Goal: Check status: Check status

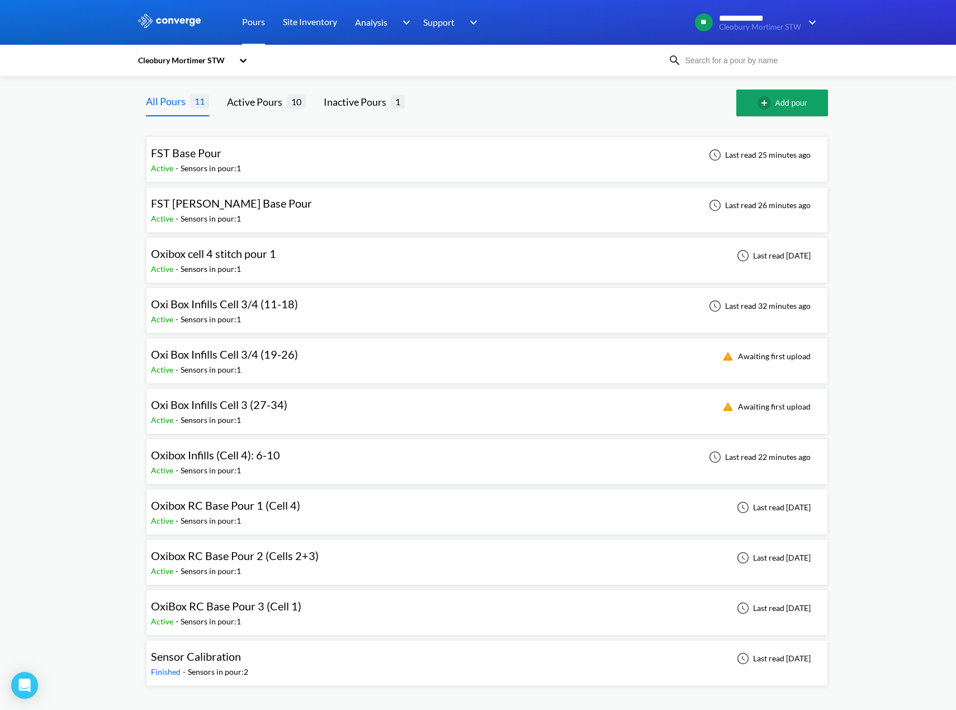
click at [243, 163] on div "FST Base Pour Active - Sensors in pour: 1 Last read 25 minutes ago" at bounding box center [487, 159] width 672 height 36
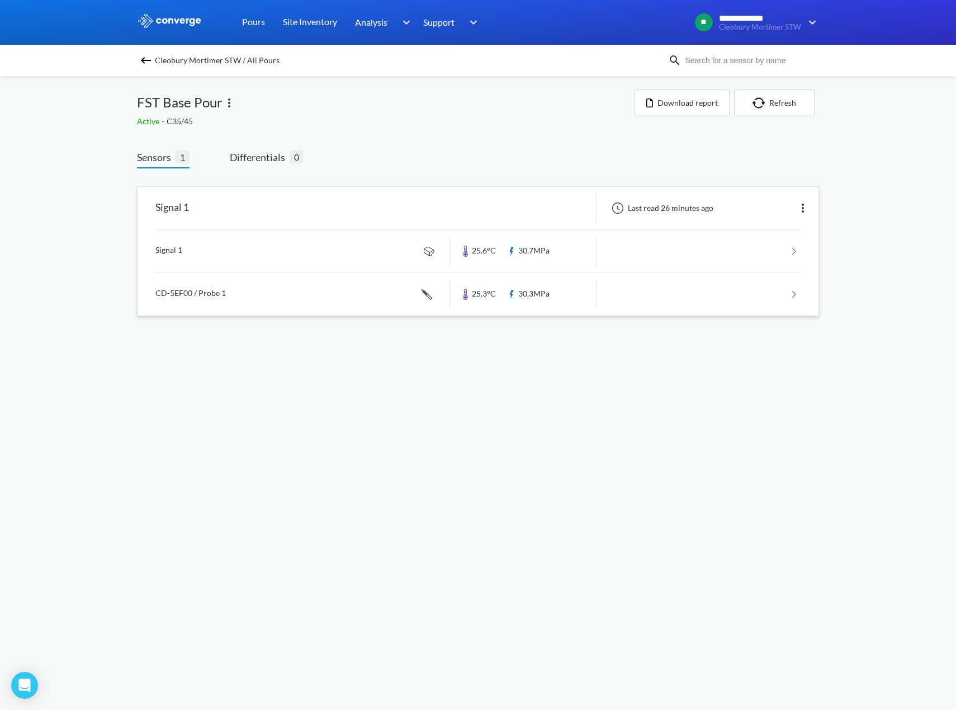
click at [506, 256] on link at bounding box center [477, 251] width 645 height 43
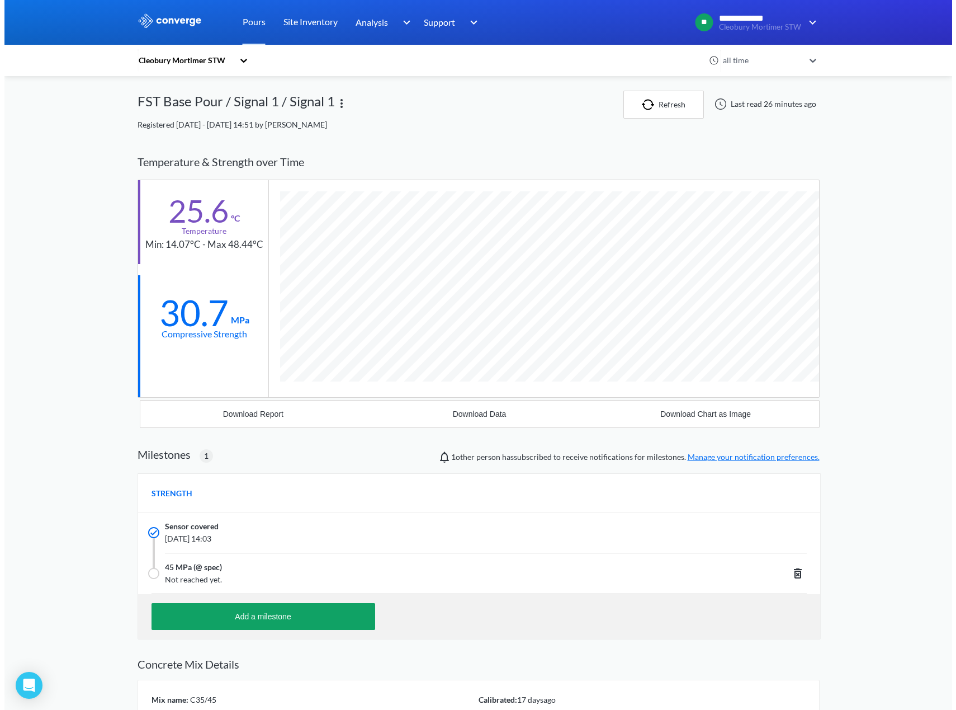
scroll to position [711, 682]
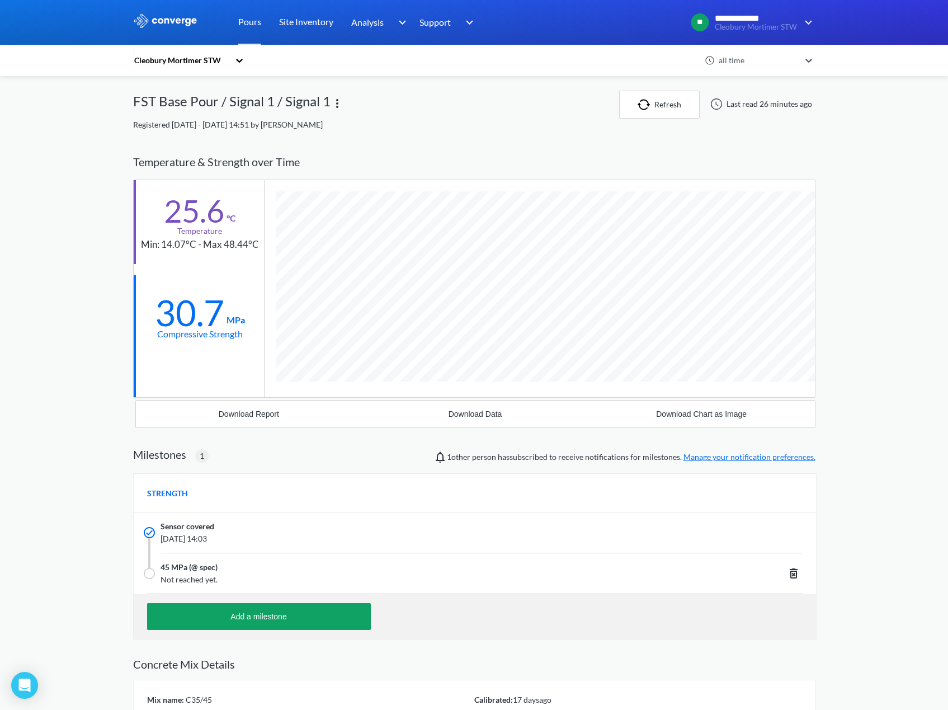
click at [184, 63] on div "Cleobury Mortimer STW" at bounding box center [181, 60] width 96 height 12
click at [196, 96] on div "Cleobury Mortimer STW" at bounding box center [189, 90] width 112 height 21
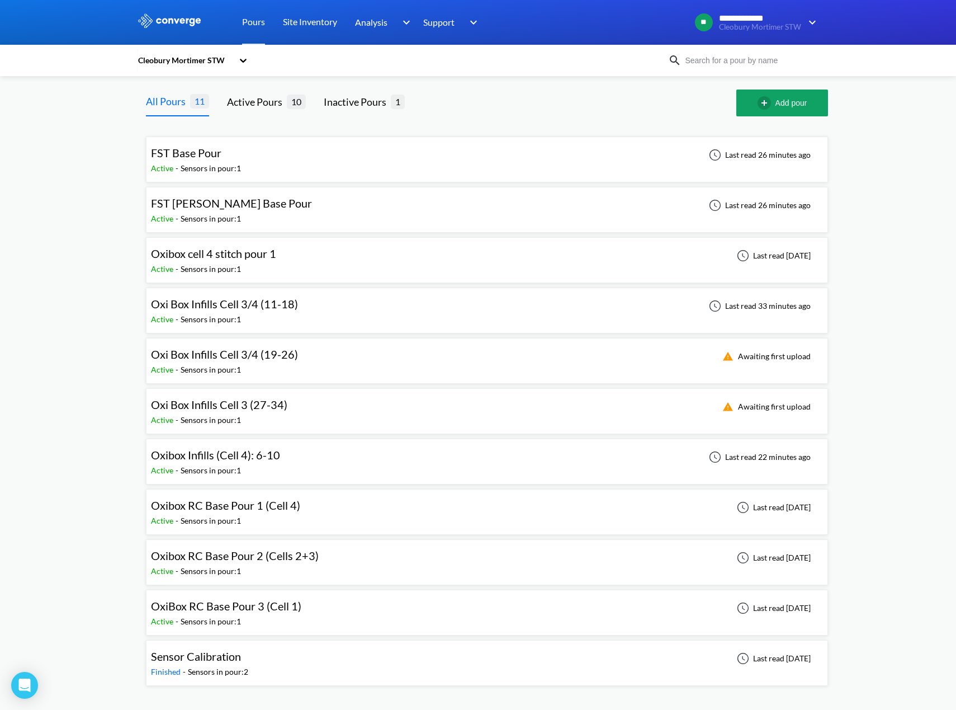
click at [285, 165] on div "FST Base Pour Active - Sensors in pour: 1 Last read 26 minutes ago" at bounding box center [487, 159] width 672 height 36
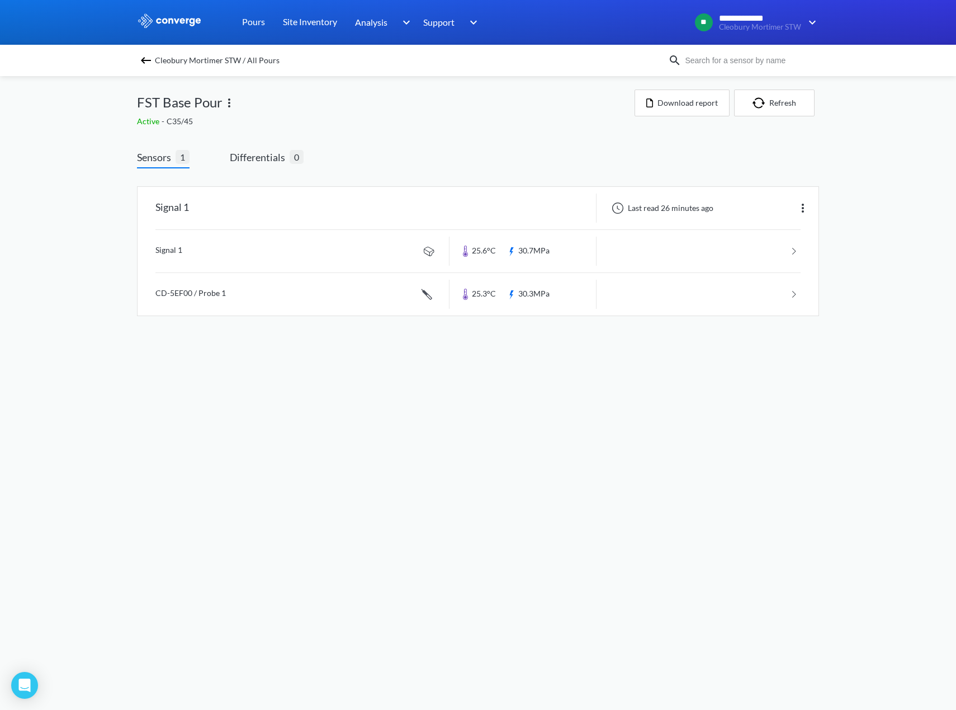
click at [154, 59] on div "Cleobury Mortimer STW / All Pours" at bounding box center [402, 61] width 531 height 16
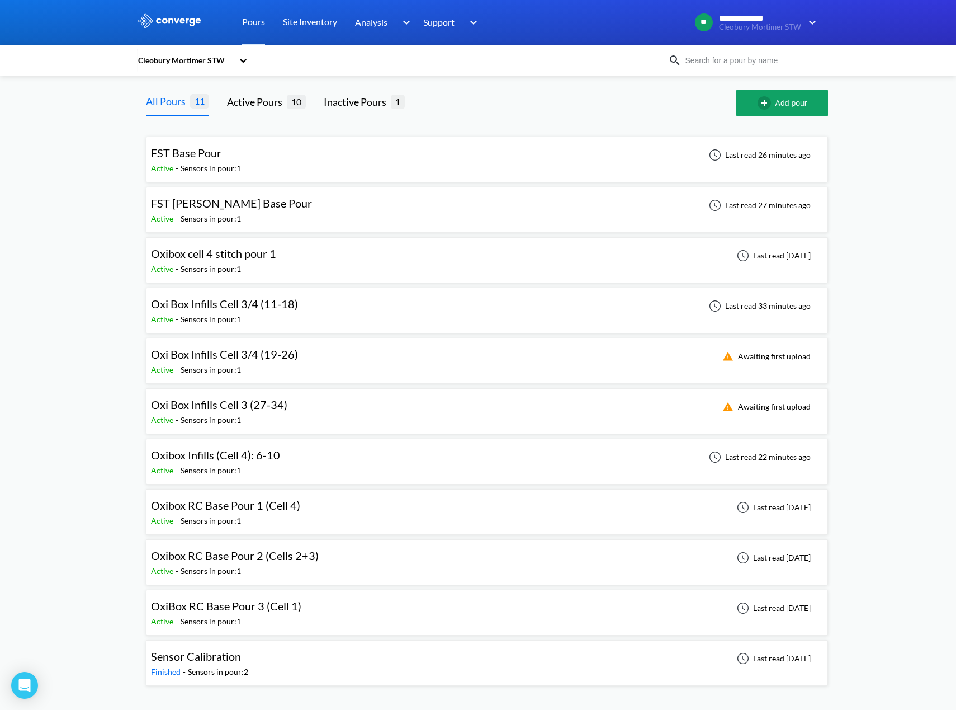
click at [432, 207] on div "FST [PERSON_NAME] Base Pour Active - Sensors in pour: 1 Last read 27 minutes ago" at bounding box center [487, 210] width 672 height 36
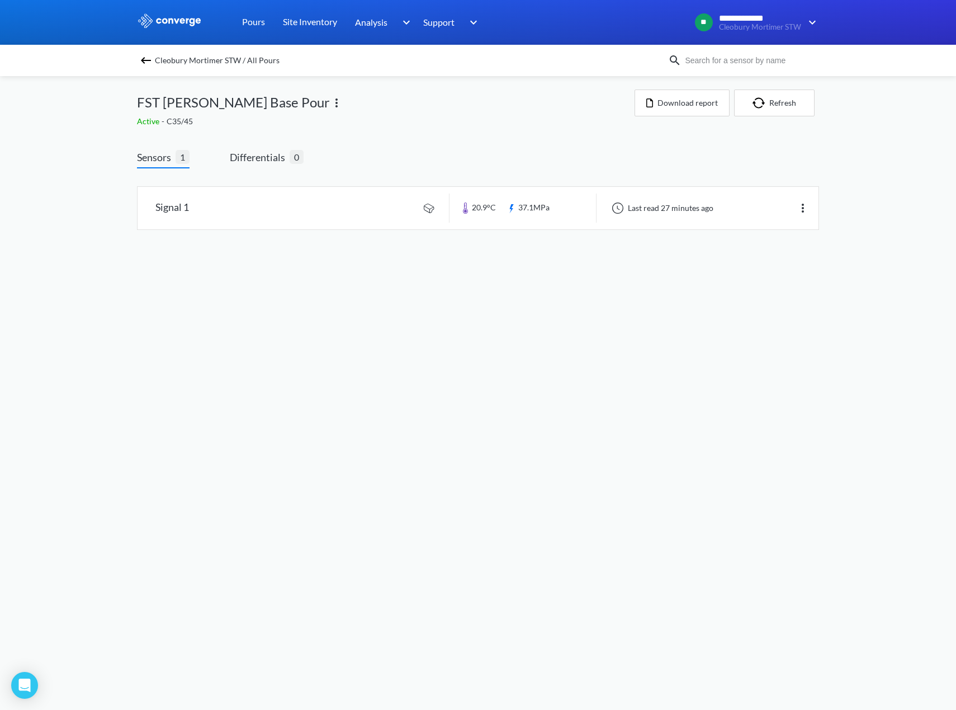
click at [145, 69] on div "Cleobury Mortimer STW / All Pours" at bounding box center [478, 60] width 956 height 31
click at [147, 61] on img at bounding box center [145, 60] width 13 height 13
